Goal: Entertainment & Leisure: Browse casually

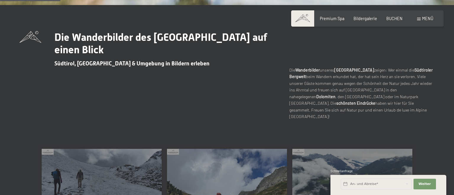
scroll to position [281, 0]
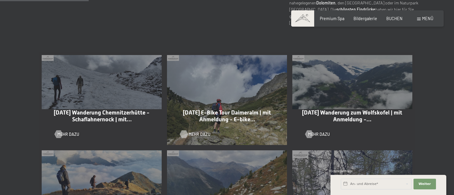
click at [185, 130] on div at bounding box center [184, 134] width 4 height 8
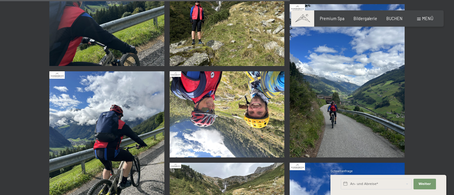
scroll to position [1093, 0]
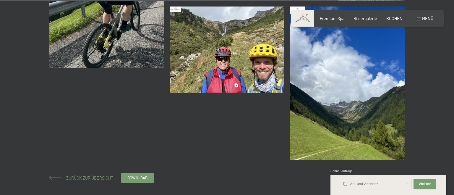
click at [76, 177] on span "Zurück zur Übersicht" at bounding box center [87, 177] width 51 height 5
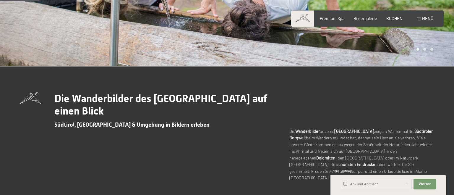
scroll to position [249, 0]
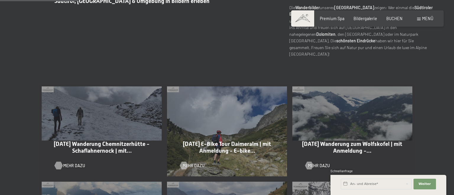
click at [60, 162] on div at bounding box center [58, 166] width 4 height 8
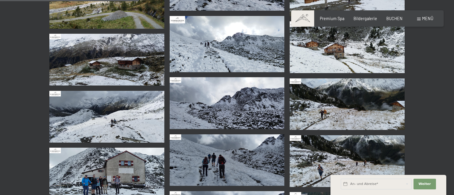
scroll to position [468, 0]
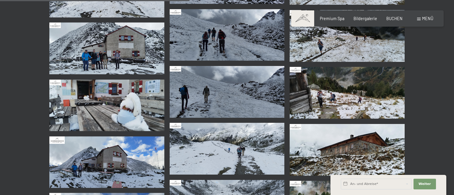
click at [109, 51] on img at bounding box center [106, 48] width 115 height 52
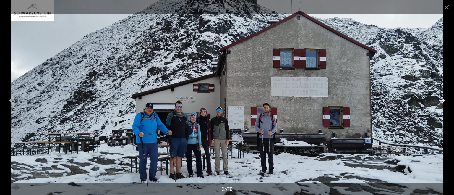
click at [440, 100] on button "Next slide" at bounding box center [442, 101] width 12 height 12
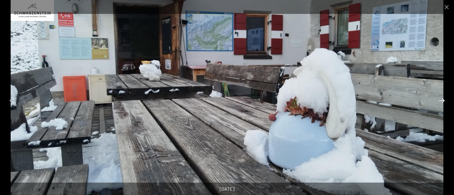
click at [440, 100] on button "Next slide" at bounding box center [442, 101] width 12 height 12
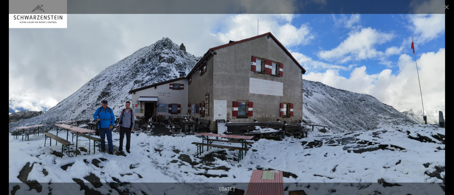
click at [440, 100] on button "Next slide" at bounding box center [442, 101] width 12 height 12
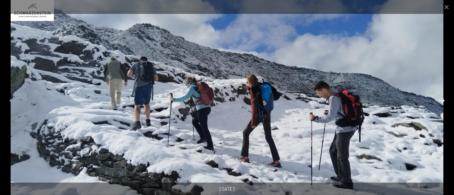
click at [440, 100] on button "Next slide" at bounding box center [442, 101] width 12 height 12
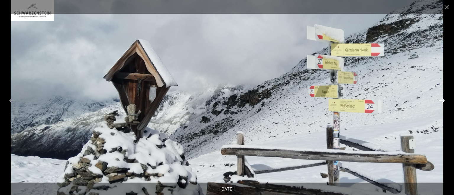
click at [440, 100] on button "Next slide" at bounding box center [442, 101] width 12 height 12
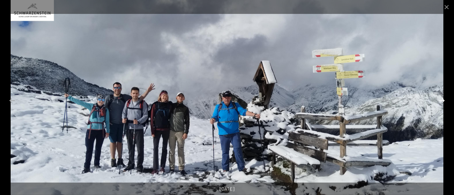
click at [440, 100] on button "Next slide" at bounding box center [442, 101] width 12 height 12
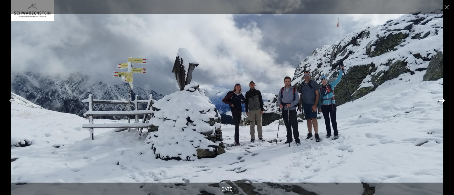
click at [440, 100] on button "Next slide" at bounding box center [442, 101] width 12 height 12
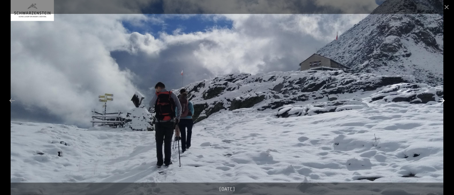
click at [440, 100] on button "Next slide" at bounding box center [442, 101] width 12 height 12
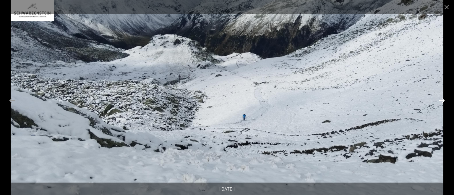
click at [440, 100] on button "Next slide" at bounding box center [442, 101] width 12 height 12
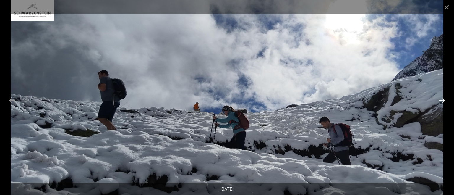
click at [440, 100] on button "Next slide" at bounding box center [442, 101] width 12 height 12
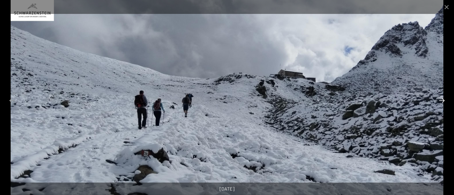
click at [440, 100] on button "Next slide" at bounding box center [442, 101] width 12 height 12
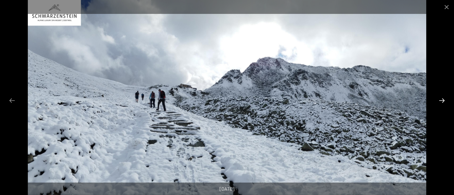
click at [440, 100] on button "Next slide" at bounding box center [442, 101] width 12 height 12
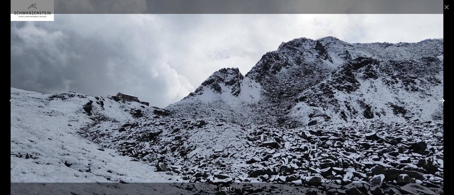
click at [440, 100] on button "Next slide" at bounding box center [442, 101] width 12 height 12
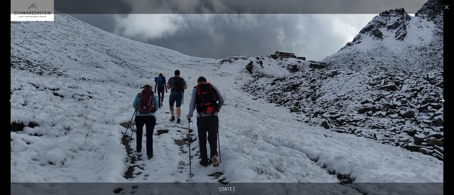
click at [440, 100] on button "Next slide" at bounding box center [442, 101] width 12 height 12
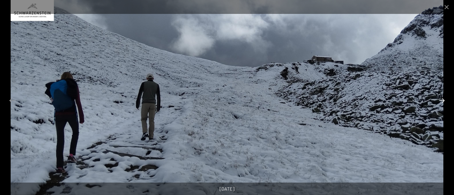
click at [440, 100] on button "Next slide" at bounding box center [442, 101] width 12 height 12
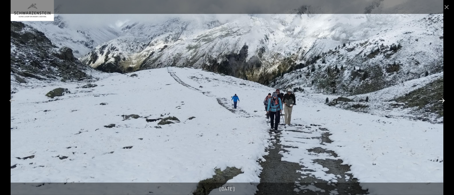
click at [440, 100] on button "Next slide" at bounding box center [442, 101] width 12 height 12
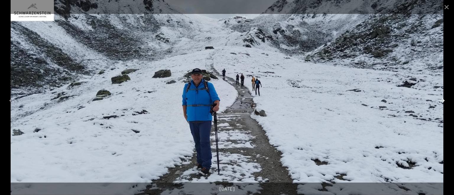
click at [440, 100] on button "Next slide" at bounding box center [442, 101] width 12 height 12
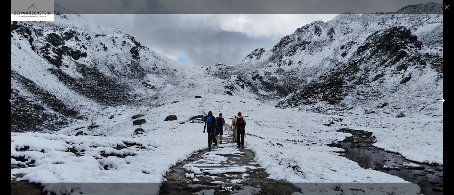
click at [440, 100] on button "Next slide" at bounding box center [442, 101] width 12 height 12
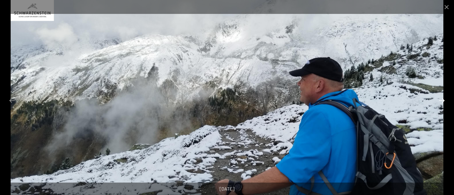
click at [440, 100] on button "Next slide" at bounding box center [442, 101] width 12 height 12
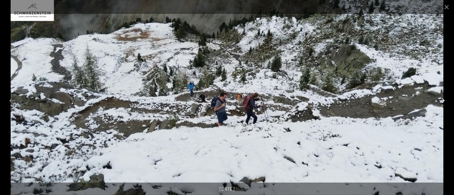
click at [440, 100] on button "Next slide" at bounding box center [442, 101] width 12 height 12
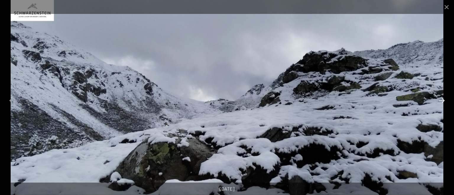
click at [440, 100] on button "Next slide" at bounding box center [442, 101] width 12 height 12
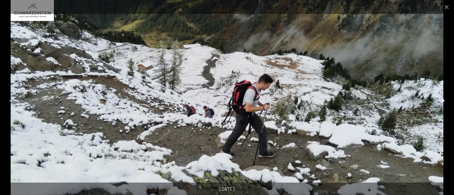
click at [440, 100] on button "Next slide" at bounding box center [442, 101] width 12 height 12
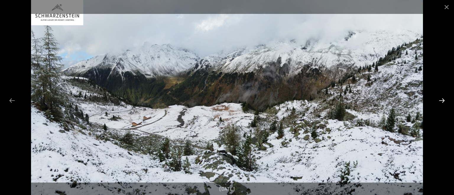
click at [440, 100] on button "Next slide" at bounding box center [442, 101] width 12 height 12
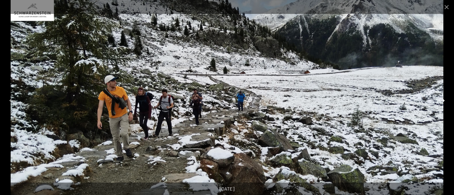
click at [440, 100] on button "Next slide" at bounding box center [442, 101] width 12 height 12
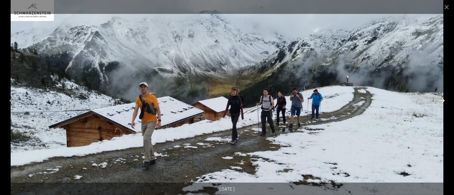
click at [440, 100] on button "Next slide" at bounding box center [442, 101] width 12 height 12
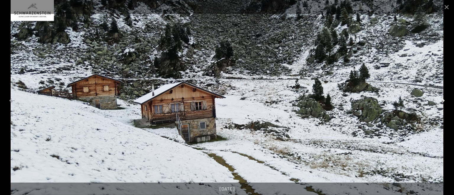
click at [440, 100] on button "Next slide" at bounding box center [442, 101] width 12 height 12
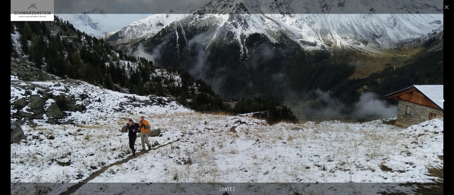
click at [440, 100] on button "Next slide" at bounding box center [442, 101] width 12 height 12
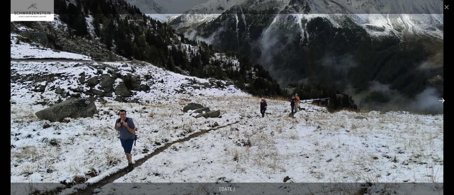
click at [440, 100] on button "Next slide" at bounding box center [442, 101] width 12 height 12
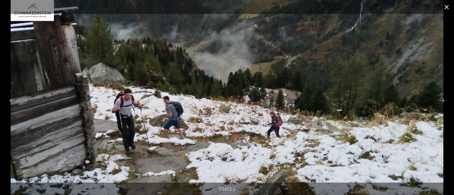
click at [447, 7] on button "Close gallery" at bounding box center [446, 7] width 15 height 14
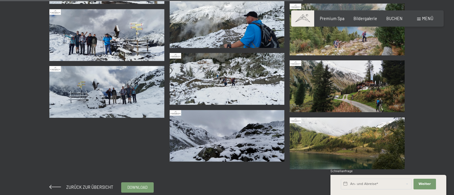
scroll to position [749, 0]
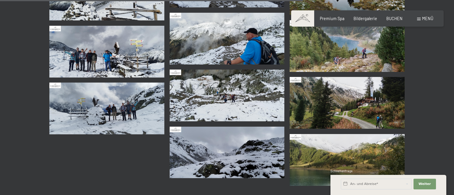
click at [332, 52] on img at bounding box center [347, 46] width 115 height 52
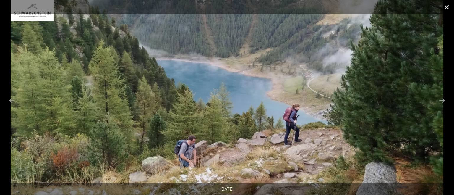
click at [448, 6] on button "Close gallery" at bounding box center [446, 7] width 15 height 14
